Goal: Ask a question: Seek information or help from site administrators or community

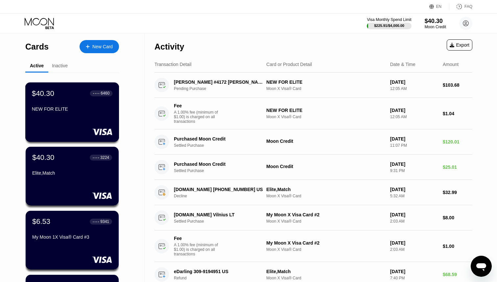
click at [81, 112] on div "NEW FOR ELITE" at bounding box center [72, 109] width 81 height 5
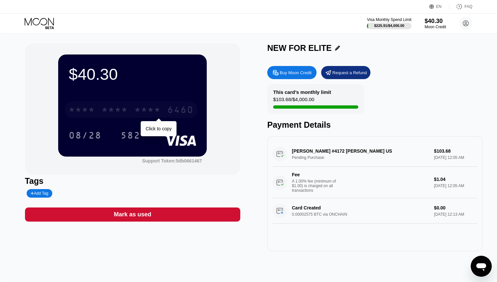
click at [81, 112] on div "* * * *" at bounding box center [82, 111] width 26 height 11
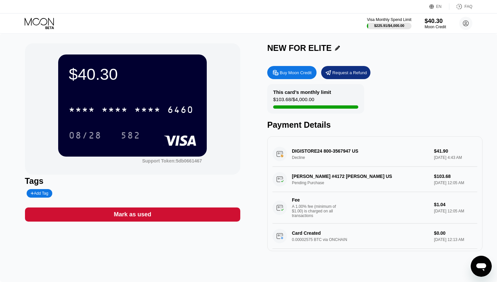
click at [303, 75] on div "Buy Moon Credit" at bounding box center [296, 73] width 32 height 6
type input "0"
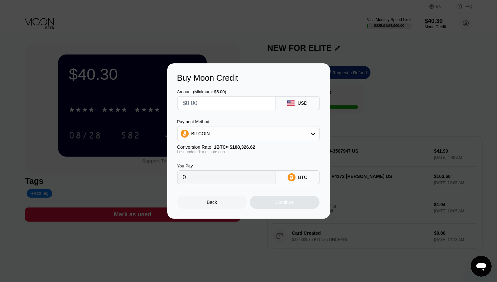
click at [240, 101] on input "text" at bounding box center [226, 103] width 87 height 13
type input "$1"
type input "0.00000924"
type input "$10"
type input "0.00009232"
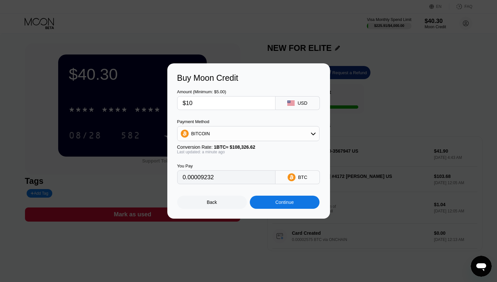
type input "$10"
click at [286, 207] on div "Continue" at bounding box center [285, 202] width 70 height 13
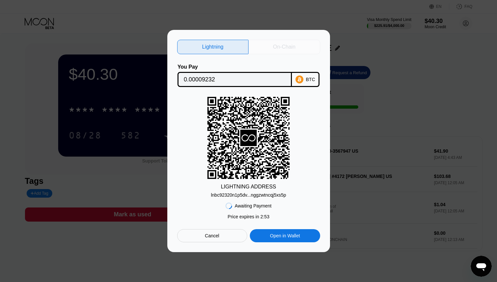
click at [285, 49] on div "On-Chain" at bounding box center [284, 47] width 22 height 7
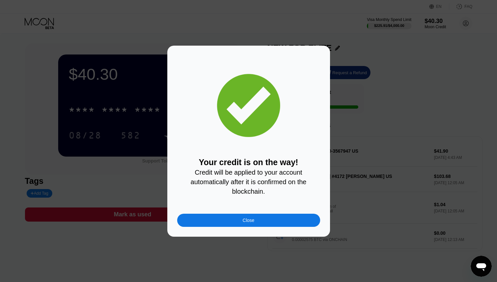
click at [266, 217] on div "Close" at bounding box center [248, 220] width 143 height 13
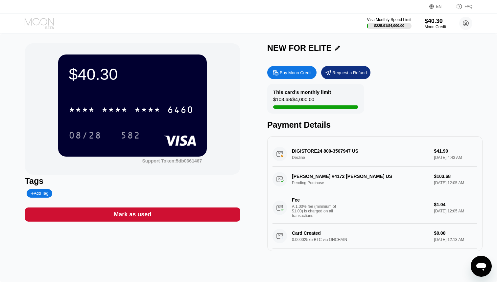
click at [43, 22] on icon at bounding box center [40, 24] width 31 height 12
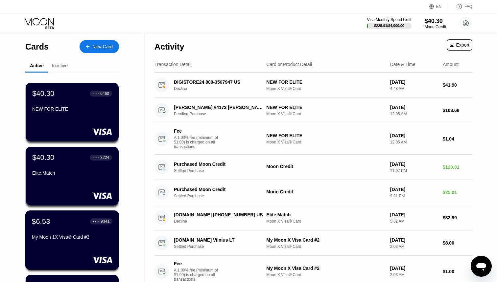
click at [60, 231] on div "$6.53 ● ● ● ● 9341 My Moon 1X Visa® Card #3" at bounding box center [72, 229] width 81 height 25
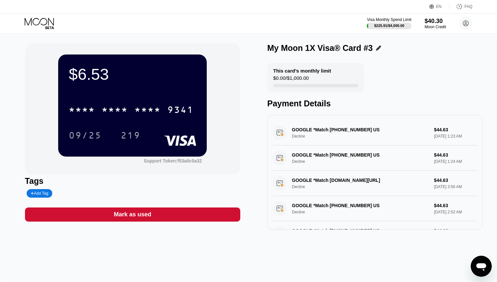
click at [439, 29] on div "Visa Monthly Spend Limit $225.91 / $4,000.00 $40.30 Moon Credit andykrause674@g…" at bounding box center [420, 23] width 106 height 13
click at [439, 29] on div "Moon Credit" at bounding box center [436, 27] width 22 height 5
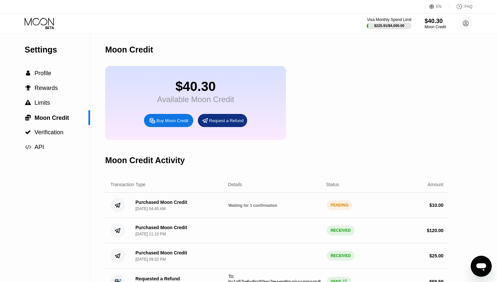
click at [46, 19] on icon at bounding box center [40, 24] width 31 height 12
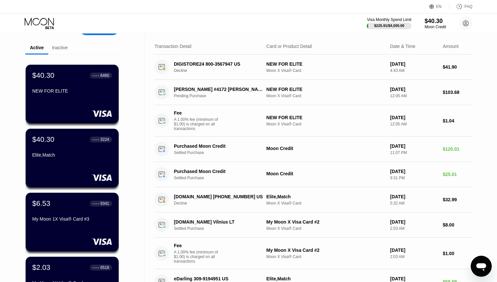
scroll to position [18, 0]
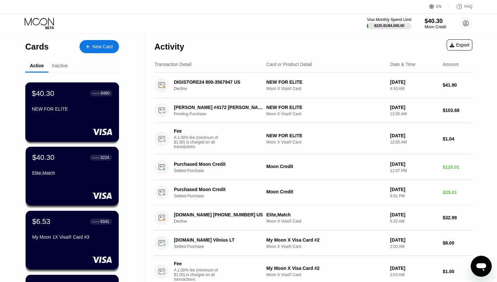
click at [63, 123] on div "$40.30 ● ● ● ● 6460 NEW FOR ELITE" at bounding box center [72, 113] width 94 height 60
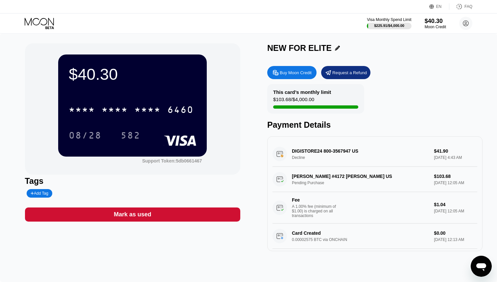
click at [311, 70] on div "Buy Moon Credit" at bounding box center [296, 73] width 32 height 6
type input "0"
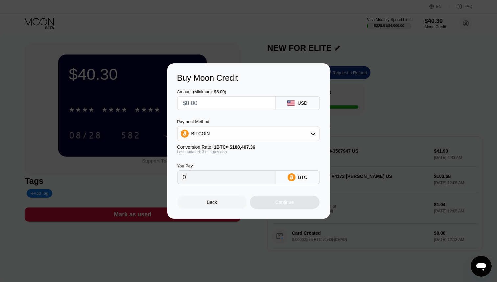
click at [378, 83] on div "Buy Moon Credit Amount (Minimum: $5.00) USD Payment Method BITCOIN Conversion R…" at bounding box center [248, 141] width 497 height 156
click at [210, 202] on div "Back" at bounding box center [212, 202] width 10 height 5
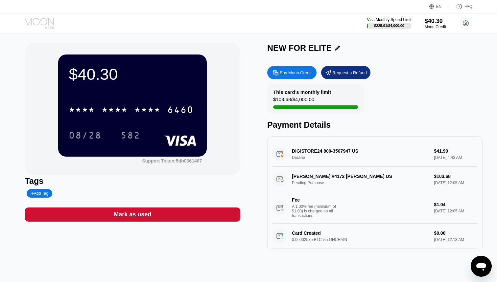
click at [47, 23] on icon at bounding box center [39, 22] width 29 height 8
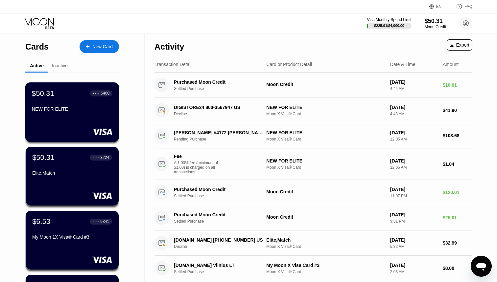
click at [81, 114] on div "NEW FOR ELITE" at bounding box center [72, 111] width 81 height 8
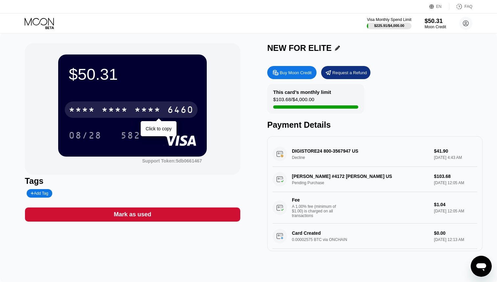
click at [150, 108] on div "* * * *" at bounding box center [148, 111] width 26 height 11
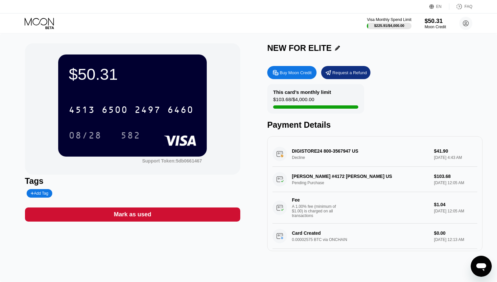
click at [42, 25] on icon at bounding box center [40, 24] width 31 height 12
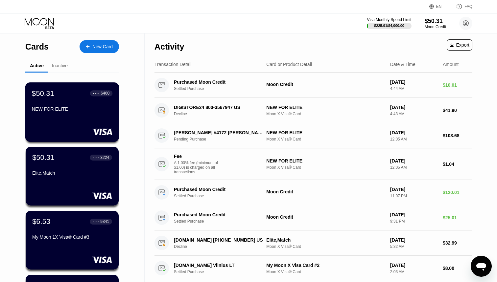
click at [83, 114] on div "NEW FOR ELITE" at bounding box center [72, 111] width 81 height 8
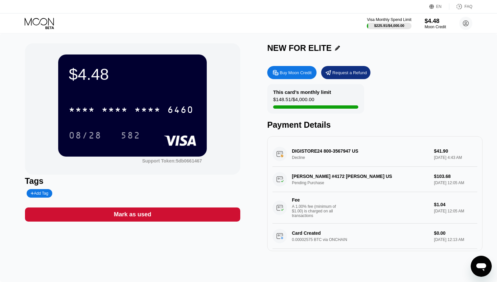
click at [486, 266] on icon "Open messaging window" at bounding box center [482, 267] width 12 height 12
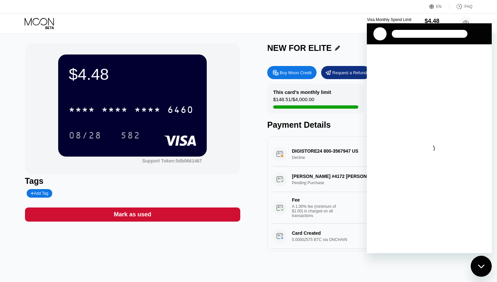
click at [47, 19] on icon at bounding box center [40, 24] width 31 height 12
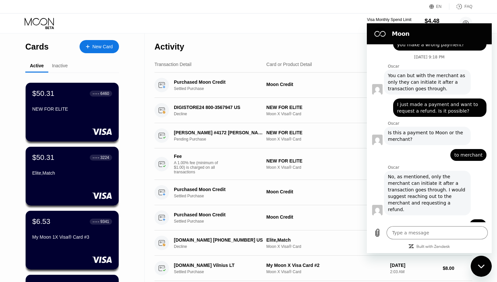
scroll to position [839, 0]
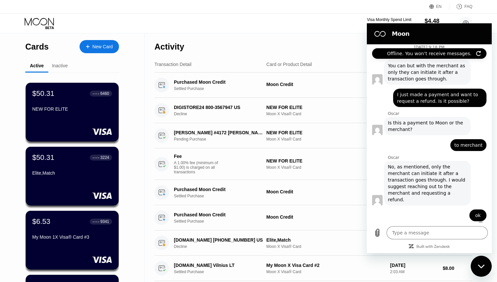
type textarea "x"
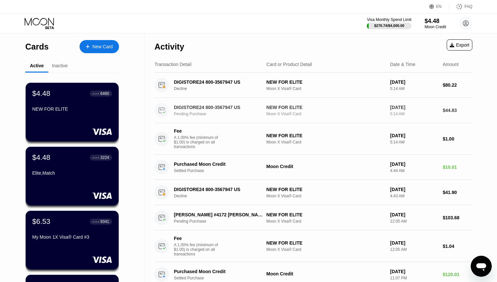
click at [214, 109] on div "DIGISTORE24 800-3567947 US" at bounding box center [218, 107] width 89 height 5
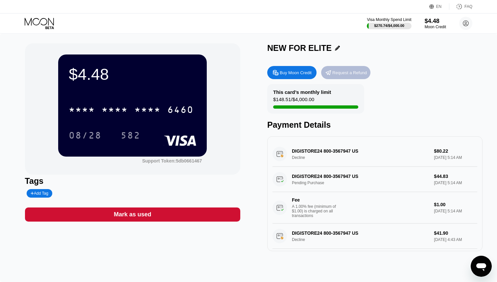
click at [349, 74] on div "Request a Refund" at bounding box center [349, 73] width 35 height 6
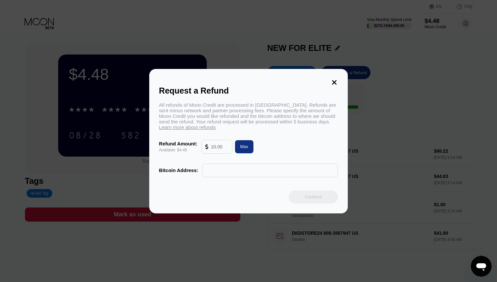
click at [333, 86] on div "Request a Refund" at bounding box center [248, 91] width 179 height 10
click at [335, 79] on icon at bounding box center [334, 82] width 7 height 7
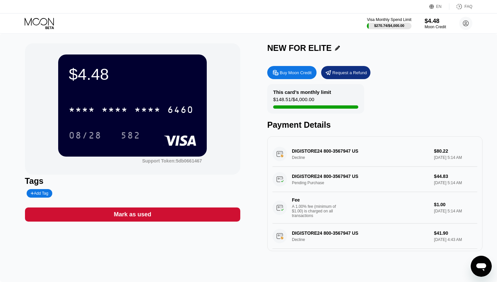
click at [320, 184] on div "DIGISTORE24 800-3567947 US Pending Purchase $44.83 [DATE] 5:14 AM Fee A 1.00% f…" at bounding box center [375, 195] width 205 height 57
drag, startPoint x: 328, startPoint y: 183, endPoint x: 298, endPoint y: 173, distance: 31.5
click at [295, 173] on div "DIGISTORE24 800-3567947 US Pending Purchase $44.83 [DATE] 5:14 AM Fee A 1.00% f…" at bounding box center [375, 195] width 205 height 57
click at [482, 268] on icon "Open messaging window" at bounding box center [482, 268] width 10 height 8
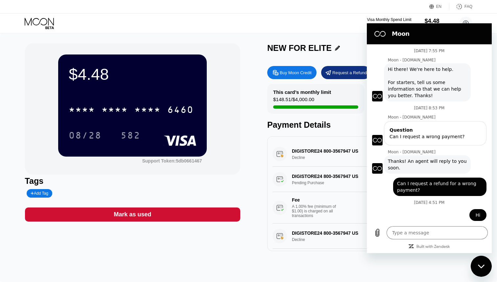
scroll to position [839, 0]
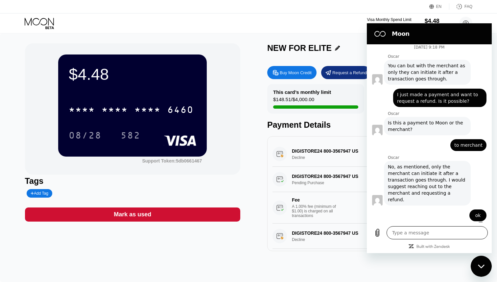
click at [418, 234] on textarea at bounding box center [437, 233] width 101 height 13
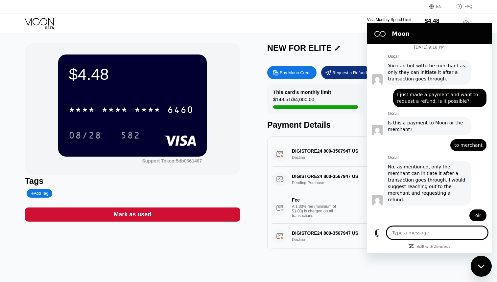
type textarea "C"
type textarea "x"
type textarea "Ca"
type textarea "x"
type textarea "Can"
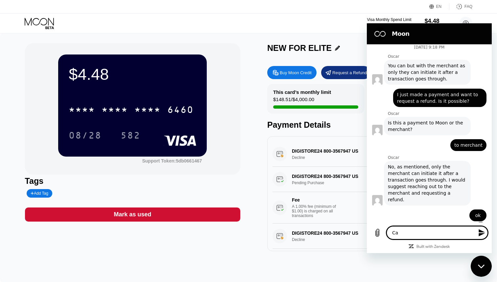
type textarea "x"
type textarea "Cani"
type textarea "x"
type textarea "Cani"
type textarea "x"
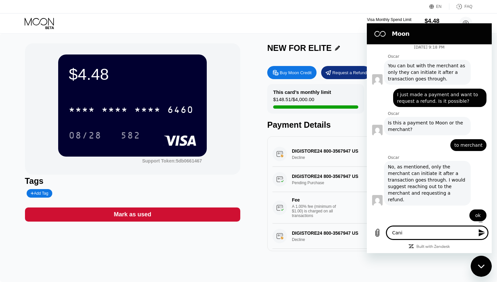
type textarea "Cani"
type textarea "x"
type textarea "Can"
type textarea "x"
type textarea "Can"
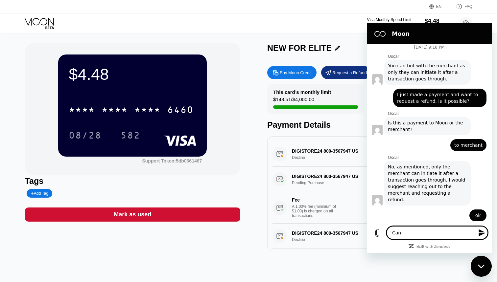
type textarea "x"
type textarea "Can i"
type textarea "x"
type textarea "Can I"
type textarea "x"
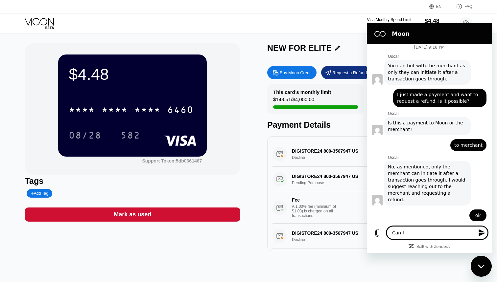
type textarea "Can I"
type textarea "x"
type textarea "Can I"
type textarea "x"
type textarea "Can I R"
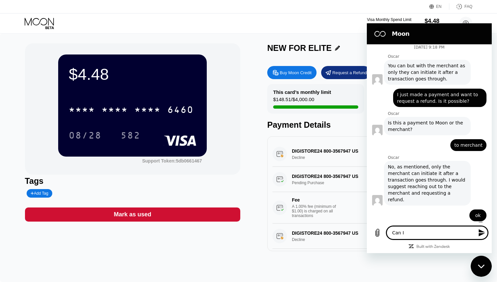
type textarea "x"
type textarea "Can I RE"
type textarea "x"
type textarea "Can I REQ"
type textarea "x"
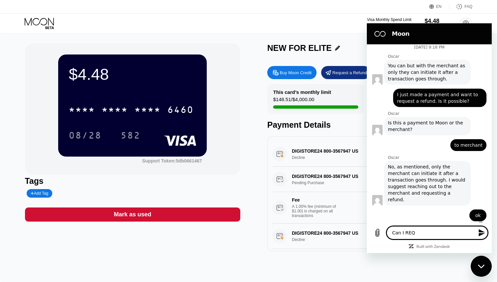
type textarea "Can I RE"
type textarea "x"
type textarea "Can I R"
type textarea "x"
type textarea "Can I"
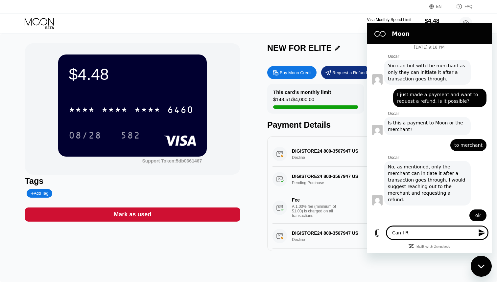
type textarea "x"
type textarea "Can I r"
type textarea "x"
type textarea "Can I re"
type textarea "x"
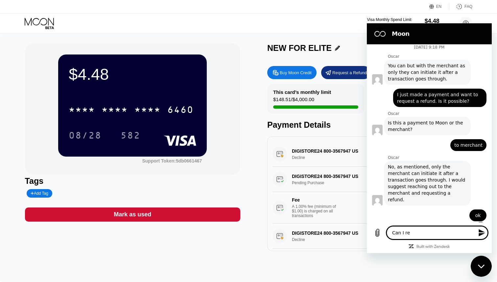
type textarea "Can I req"
type textarea "x"
type textarea "Can I requ"
type textarea "x"
type textarea "Can I reque"
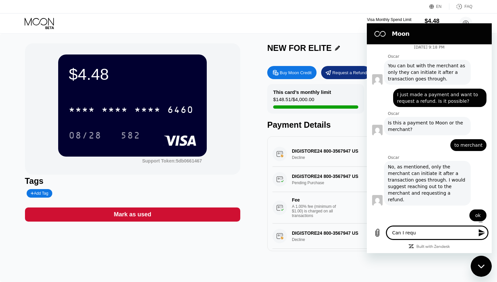
type textarea "x"
type textarea "Can I request"
type textarea "x"
type textarea "Can I request a"
type textarea "x"
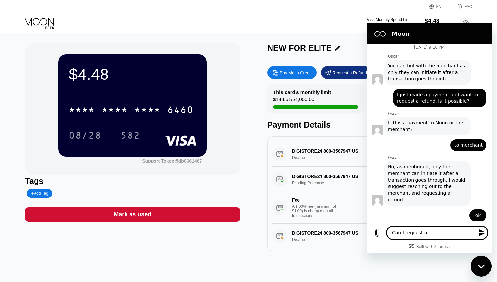
type textarea "Can I request a"
type textarea "x"
type textarea "Can I request a r"
type textarea "x"
type textarea "Can I request a re"
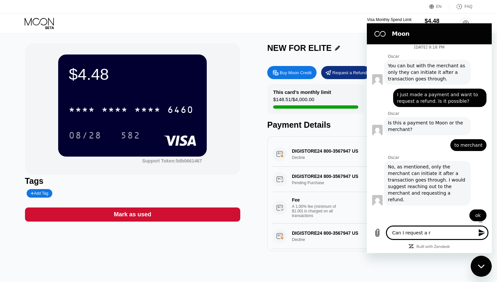
type textarea "x"
type textarea "Can I request a ref"
type textarea "x"
type textarea "Can I request a refu"
type textarea "x"
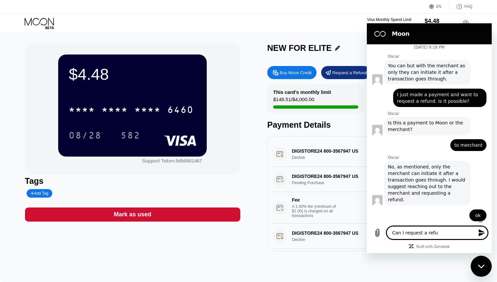
type textarea "Can I request a refun"
type textarea "x"
type textarea "Can I request a refund"
type textarea "x"
type textarea "Can I request a refund"
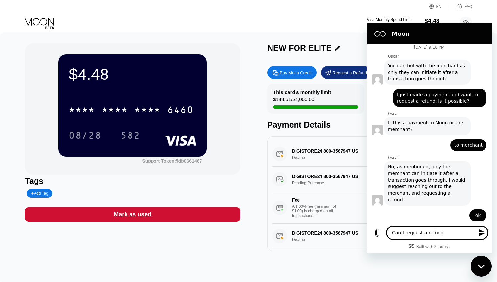
type textarea "x"
type textarea "Can I request a refund f"
type textarea "x"
type textarea "Can I request a refund fo"
type textarea "x"
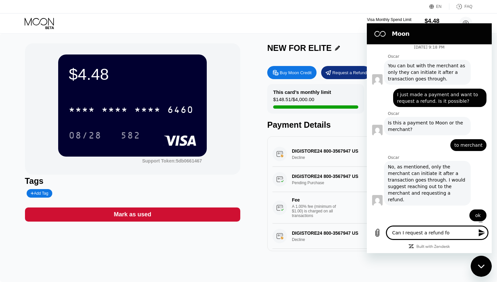
type textarea "Can I request a refund for"
type textarea "x"
type textarea "Can I request a refund for"
type textarea "x"
type textarea "Can I request a refund for a"
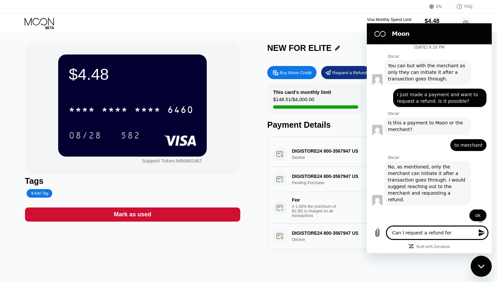
type textarea "x"
type textarea "Can I request a refund for a"
type textarea "x"
type textarea "Can I request a refund for a p"
type textarea "x"
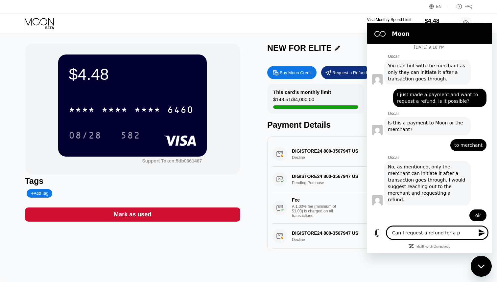
type textarea "Can I request a refund for a pe"
type textarea "x"
type textarea "Can I request a refund for a pen"
type textarea "x"
type textarea "Can I request a refund for a pend"
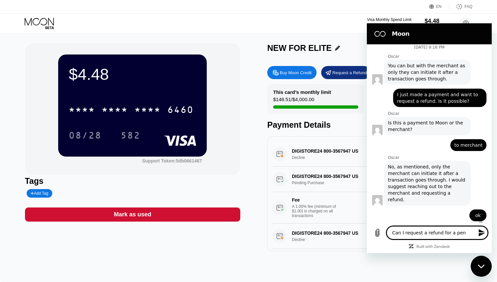
type textarea "x"
type textarea "Can I request a refund for a pendi"
type textarea "x"
type textarea "Can I request a refund for a pendin"
type textarea "x"
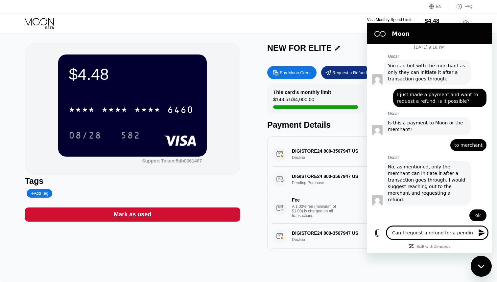
type textarea "Can I request a refund for a pending"
type textarea "x"
type textarea "Can I request a refund for a pending"
type textarea "x"
type textarea "Can I request a refund for a pending p"
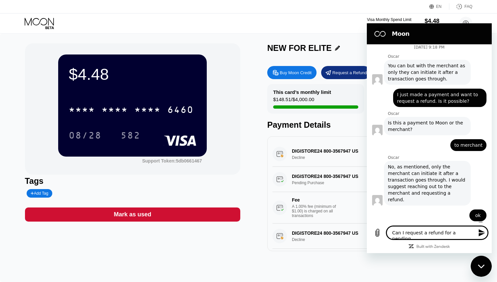
type textarea "x"
type textarea "Can I request a refund for a pending pu"
type textarea "x"
type textarea "Can I request a refund for a pending pur"
type textarea "x"
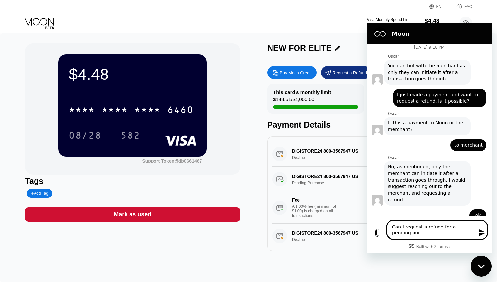
type textarea "Can I request a refund for a pending purc"
type textarea "x"
type textarea "Can I request a refund for a pending purch"
type textarea "x"
type textarea "Can I request a refund for a pending purcha"
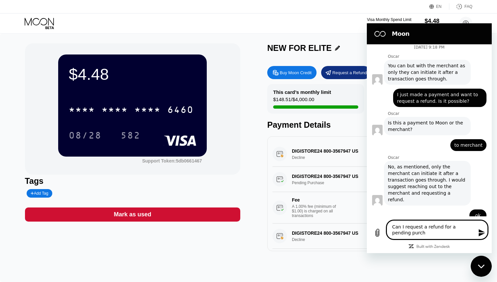
type textarea "x"
type textarea "Can I request a refund for a pending purchas"
type textarea "x"
type textarea "Can I request a refund for a pending purchase"
type textarea "x"
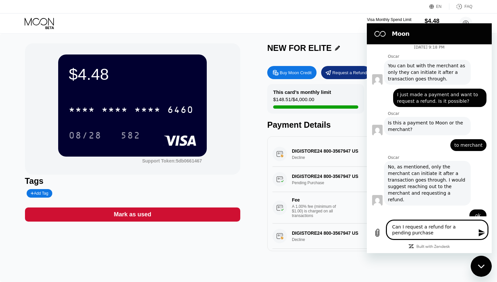
type textarea "Can I request a refund for a pending purchase?"
type textarea "x"
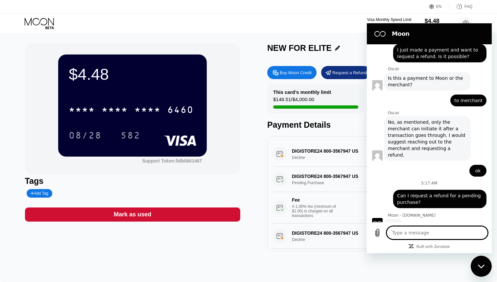
scroll to position [883, 0]
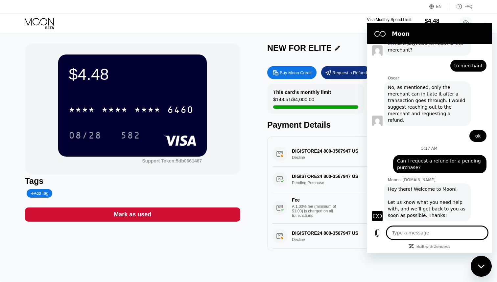
type textarea "x"
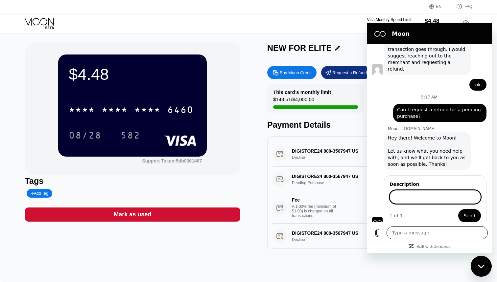
scroll to position [969, 0]
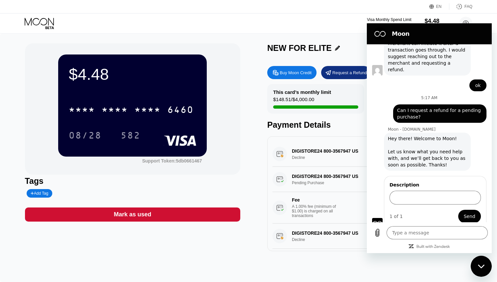
drag, startPoint x: 319, startPoint y: 183, endPoint x: 295, endPoint y: 176, distance: 25.5
click at [295, 176] on div "DIGISTORE24 800-3567947 US Pending Purchase $44.83 [DATE] 5:14 AM Fee A 1.00% f…" at bounding box center [375, 195] width 205 height 57
click at [294, 176] on div "DIGISTORE24 800-3567947 US Pending Purchase $44.83 [DATE] 5:14 AM Fee A 1.00% f…" at bounding box center [375, 195] width 205 height 57
drag, startPoint x: 294, startPoint y: 176, endPoint x: 354, endPoint y: 178, distance: 59.2
click at [345, 179] on div "DIGISTORE24 800-3567947 US Pending Purchase $44.83 [DATE] 5:14 AM Fee A 1.00% f…" at bounding box center [375, 195] width 205 height 57
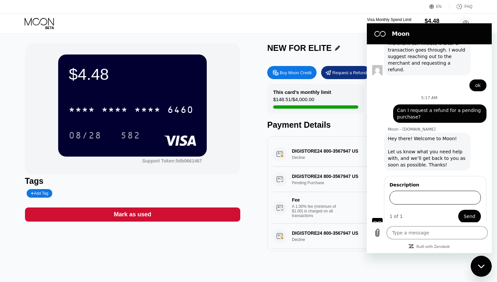
click at [398, 191] on input "Description" at bounding box center [435, 198] width 91 height 14
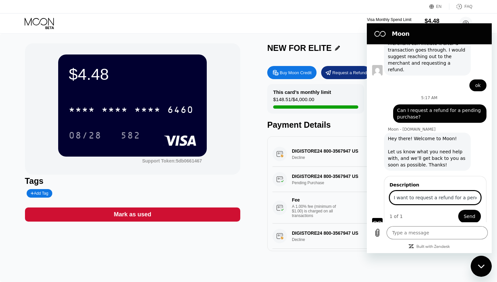
type input "I want to request a refund for a pending purchase"
click at [465, 210] on button "Send" at bounding box center [469, 216] width 23 height 13
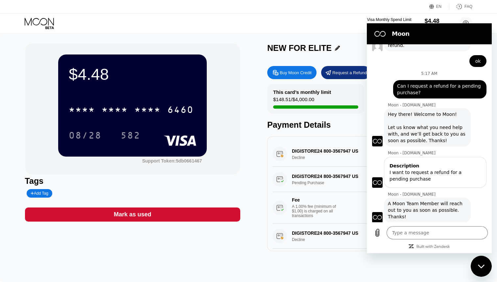
scroll to position [995, 0]
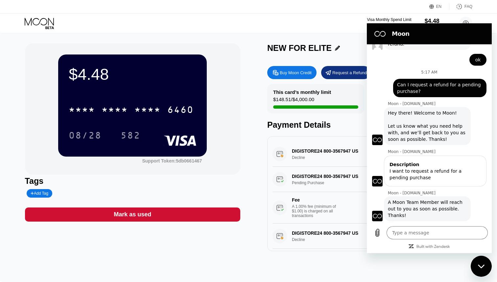
type textarea "x"
